Goal: Task Accomplishment & Management: Use online tool/utility

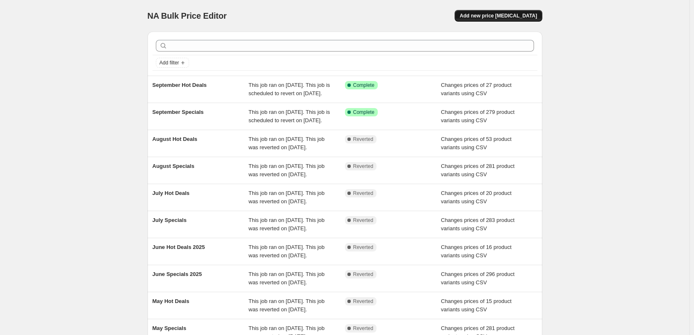
click at [525, 15] on span "Add new price [MEDICAL_DATA]" at bounding box center [498, 15] width 77 height 7
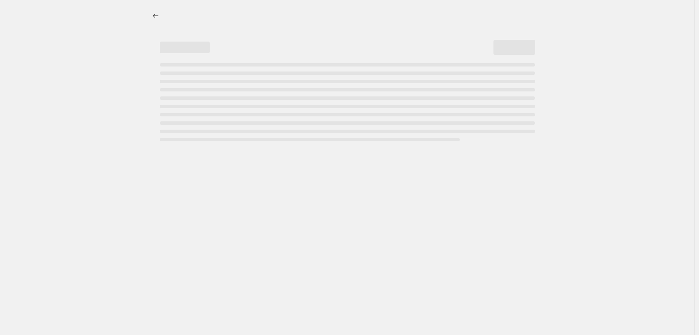
select select "percentage"
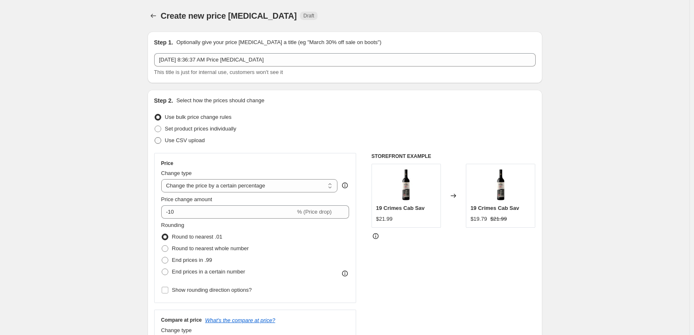
click at [199, 139] on span "Use CSV upload" at bounding box center [185, 140] width 40 height 6
click at [155, 138] on input "Use CSV upload" at bounding box center [155, 137] width 0 height 0
radio input "true"
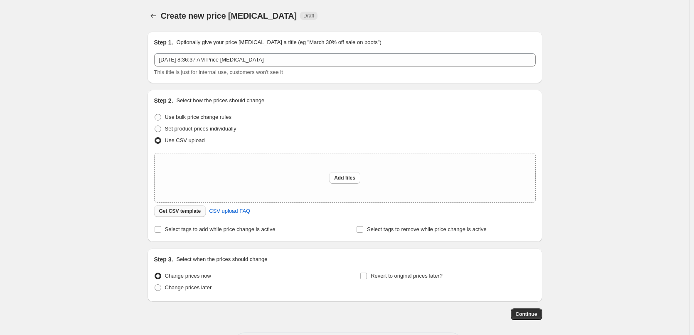
click at [200, 215] on button "Get CSV template" at bounding box center [180, 211] width 52 height 12
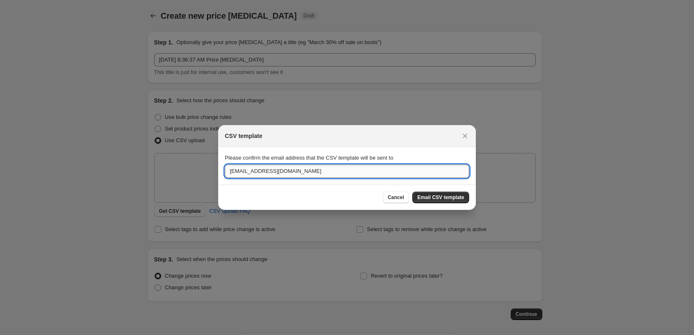
click at [317, 175] on input "[EMAIL_ADDRESS][DOMAIN_NAME]" at bounding box center [347, 171] width 244 height 13
type input "[EMAIL_ADDRESS][DOMAIN_NAME]"
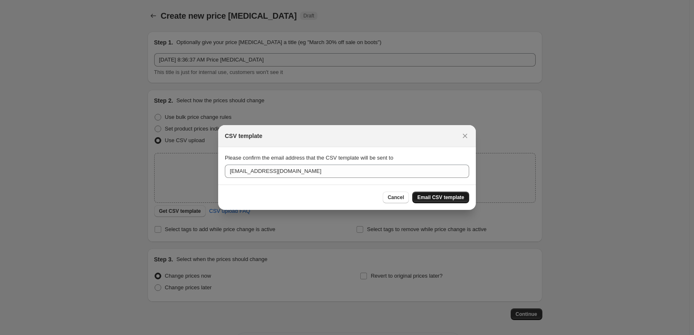
click at [445, 200] on span "Email CSV template" at bounding box center [440, 197] width 47 height 7
